Goal: Check status: Check status

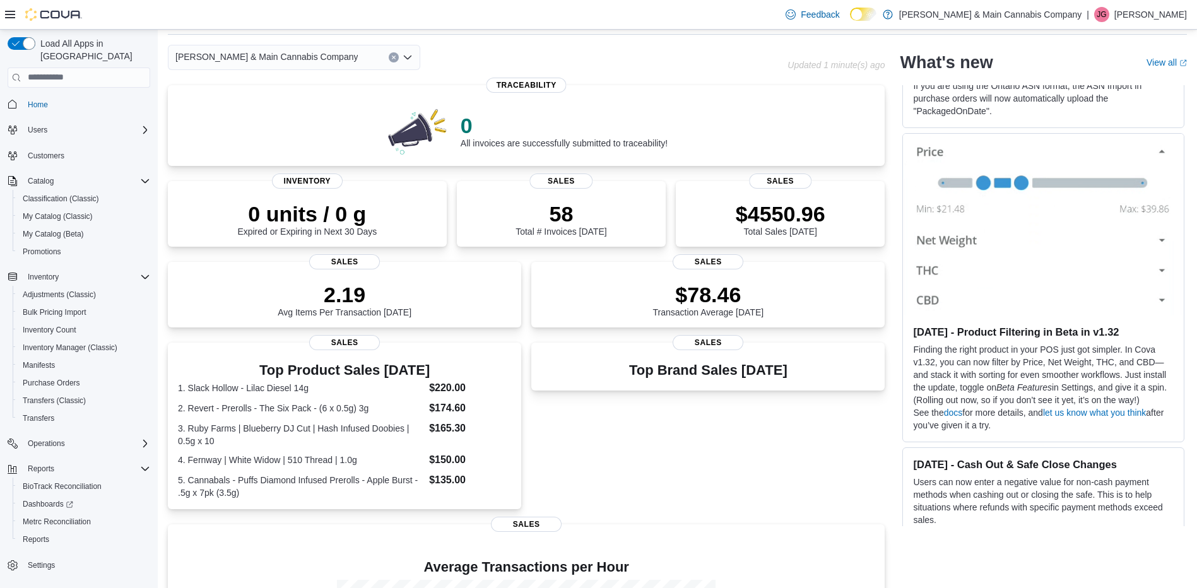
scroll to position [44, 0]
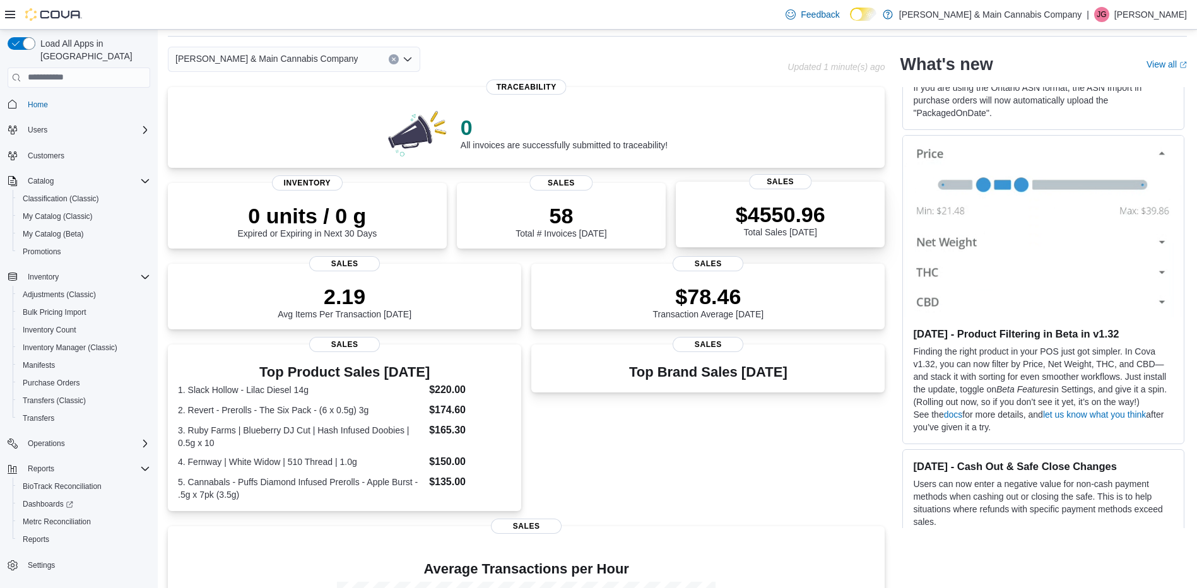
click at [798, 228] on div "$4550.96 Total Sales [DATE]" at bounding box center [781, 219] width 90 height 35
